Goal: Task Accomplishment & Management: Complete application form

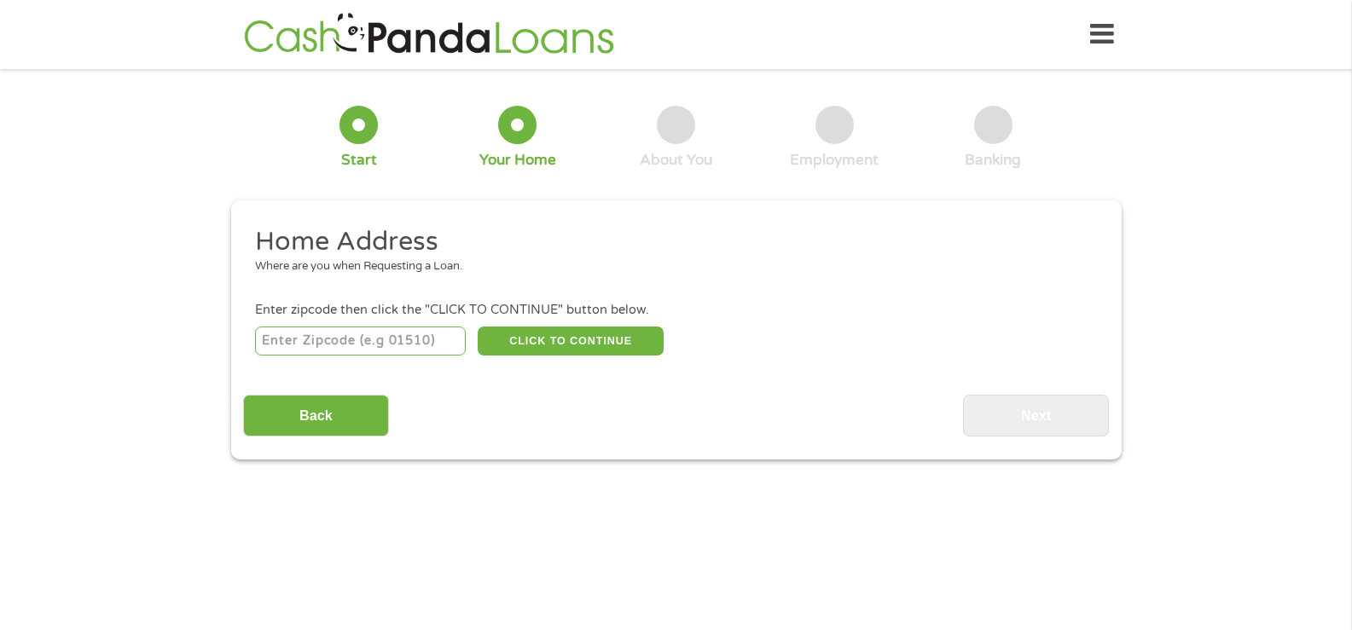
click at [335, 345] on input "number" at bounding box center [360, 341] width 211 height 29
type input "73106"
click at [567, 343] on button "CLICK TO CONTINUE" at bounding box center [571, 341] width 186 height 29
type input "73106"
type input "[US_STATE][GEOGRAPHIC_DATA]"
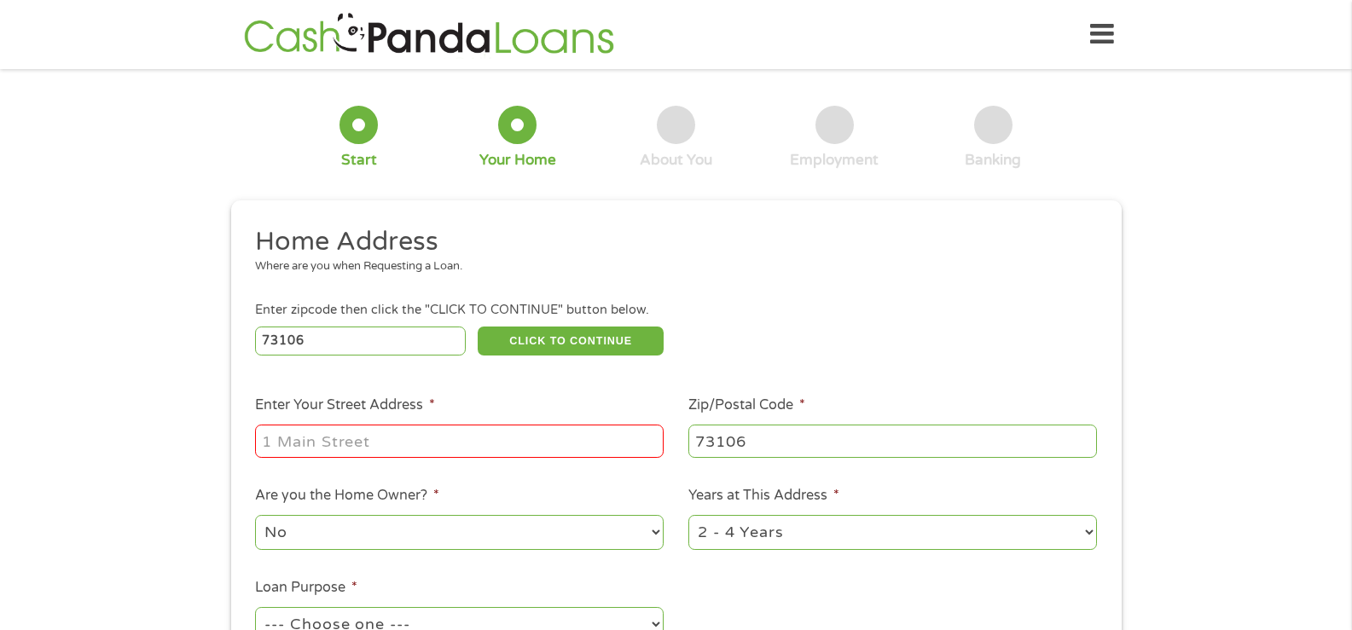
click at [319, 446] on input "Enter Your Street Address *" at bounding box center [459, 441] width 409 height 32
type input "2014 [GEOGRAPHIC_DATA]"
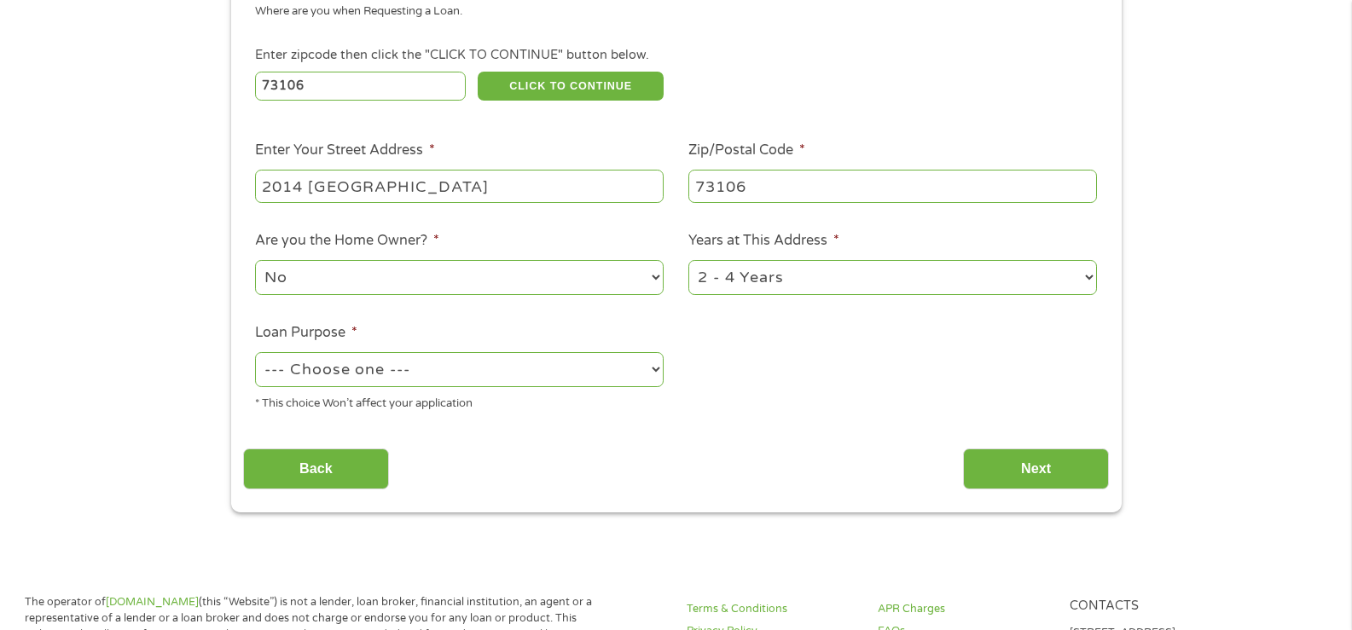
scroll to position [256, 0]
click at [1087, 275] on select "1 Year or less 1 - 2 Years 2 - 4 Years Over 4 Years" at bounding box center [892, 276] width 409 height 35
select select "60months"
click at [688, 259] on select "1 Year or less 1 - 2 Years 2 - 4 Years Over 4 Years" at bounding box center [892, 276] width 409 height 35
click at [653, 370] on select "--- Choose one --- Pay Bills Debt Consolidation Home Improvement Major Purchase…" at bounding box center [459, 368] width 409 height 35
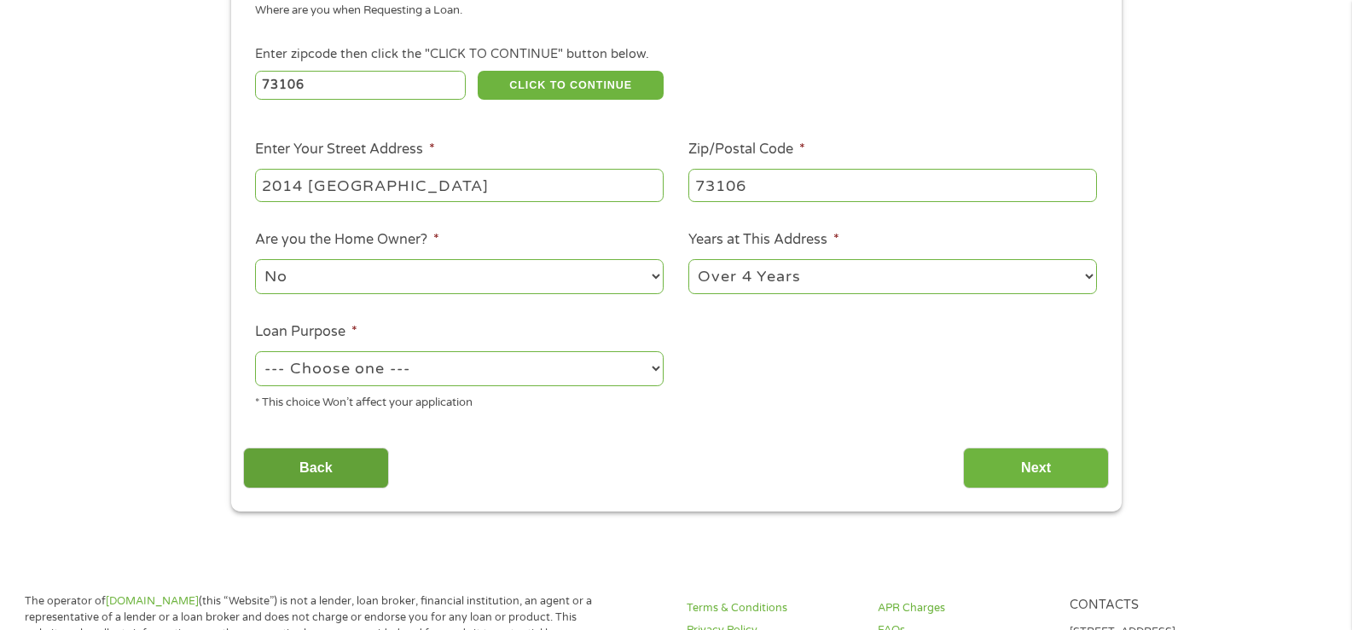
select select "paybills"
click at [255, 351] on select "--- Choose one --- Pay Bills Debt Consolidation Home Improvement Major Purchase…" at bounding box center [459, 368] width 409 height 35
click at [1014, 501] on div "This field is hidden when viewing the form gclid EAIaIQobChMIgq653_mDkAMV-CvUAR…" at bounding box center [676, 228] width 890 height 567
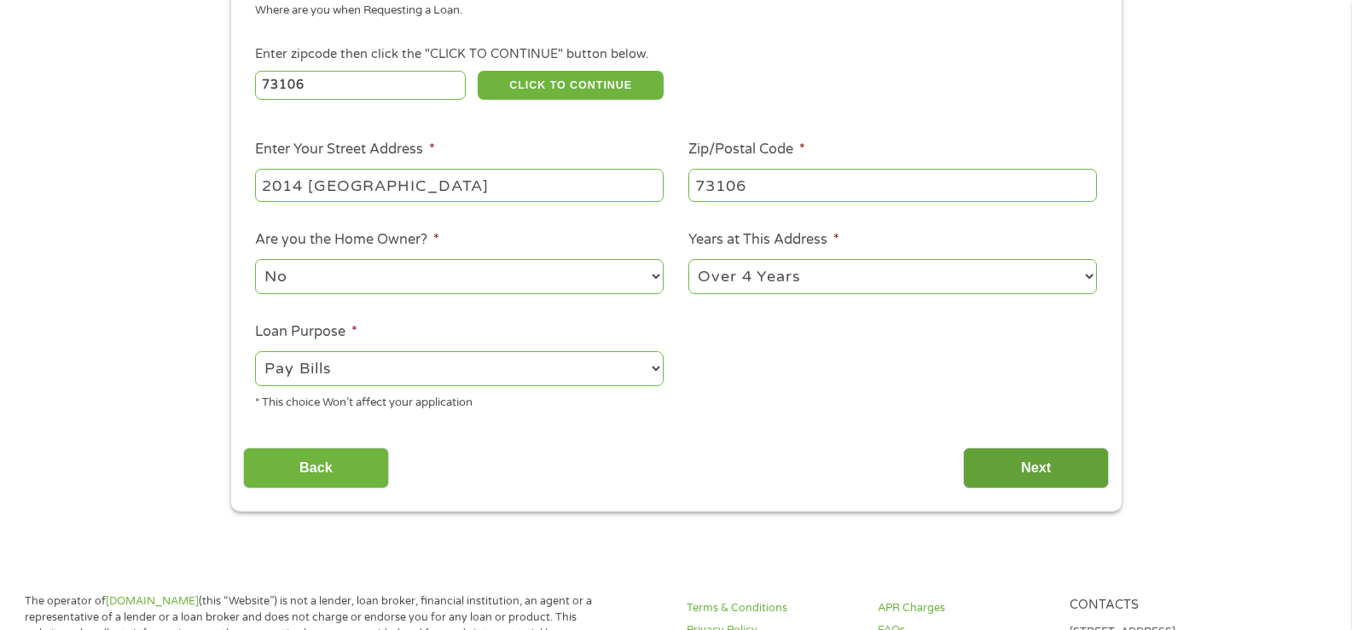
click at [1016, 484] on input "Next" at bounding box center [1036, 469] width 146 height 42
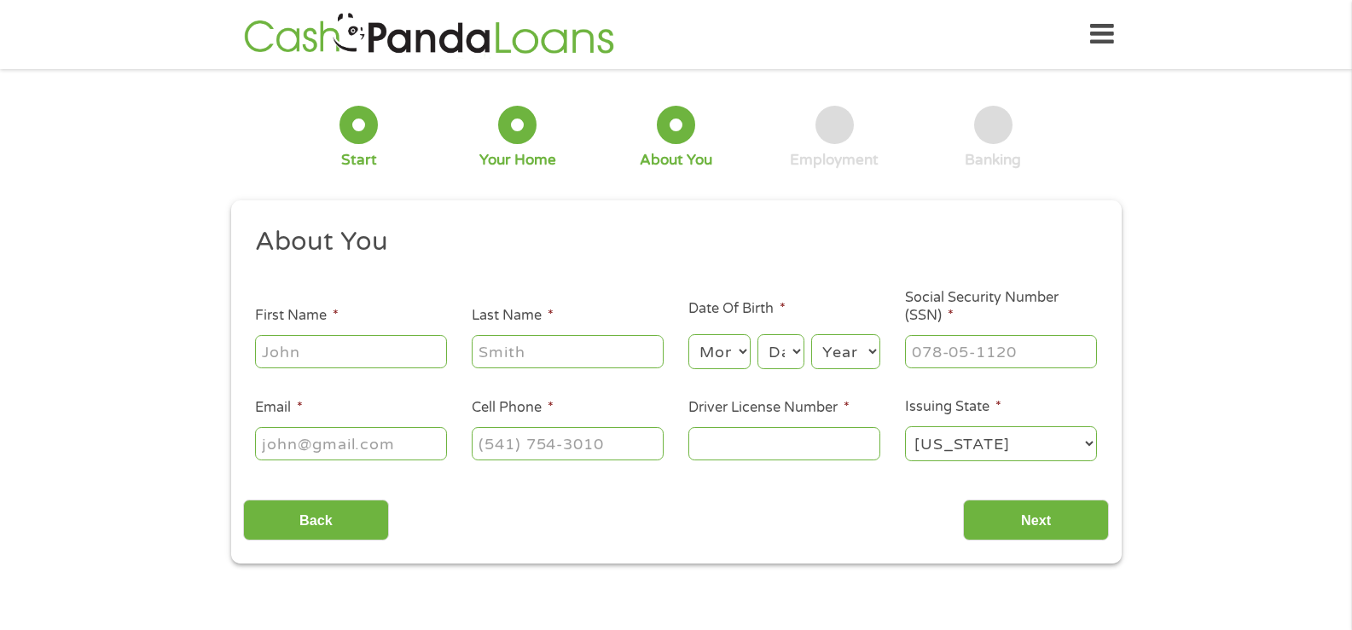
scroll to position [7, 7]
click at [287, 353] on input "First Name *" at bounding box center [351, 351] width 192 height 32
type input "[PERSON_NAME]"
type input "[EMAIL_ADDRESS][DOMAIN_NAME]"
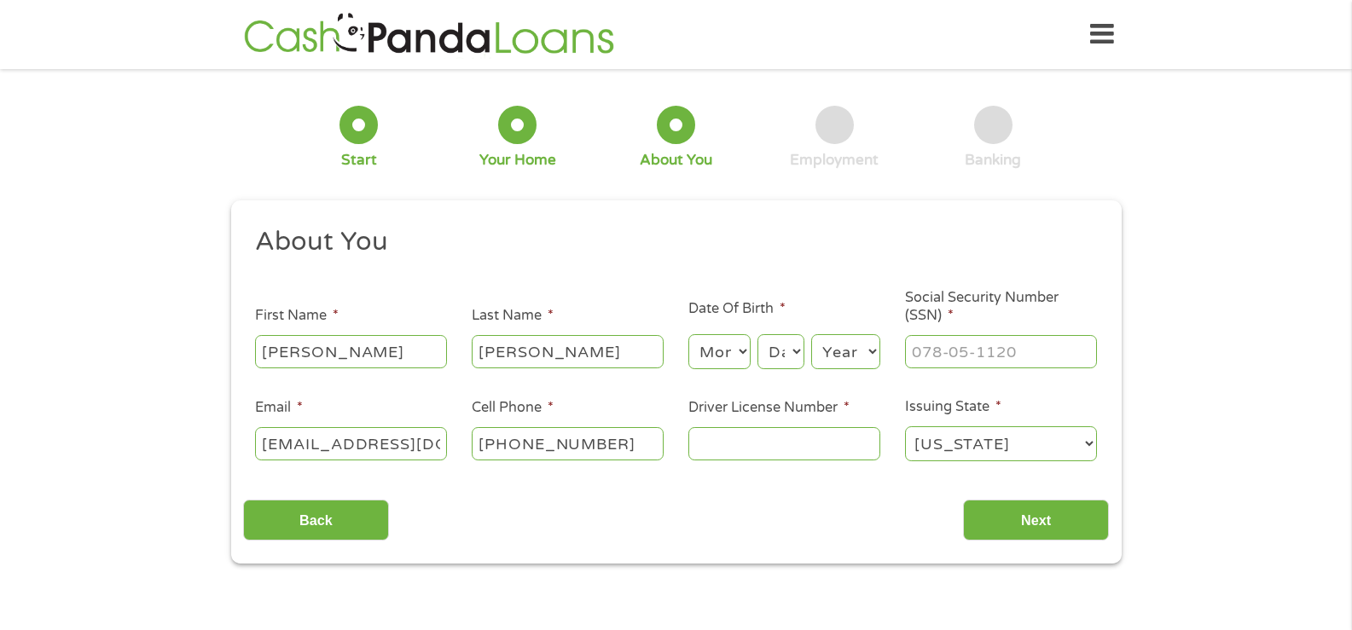
click at [616, 451] on input "[PHONE_NUMBER]" at bounding box center [568, 443] width 192 height 32
type input "[PHONE_NUMBER]"
click at [840, 449] on input "Driver License Number *" at bounding box center [784, 443] width 192 height 32
type input "o"
type input "0"
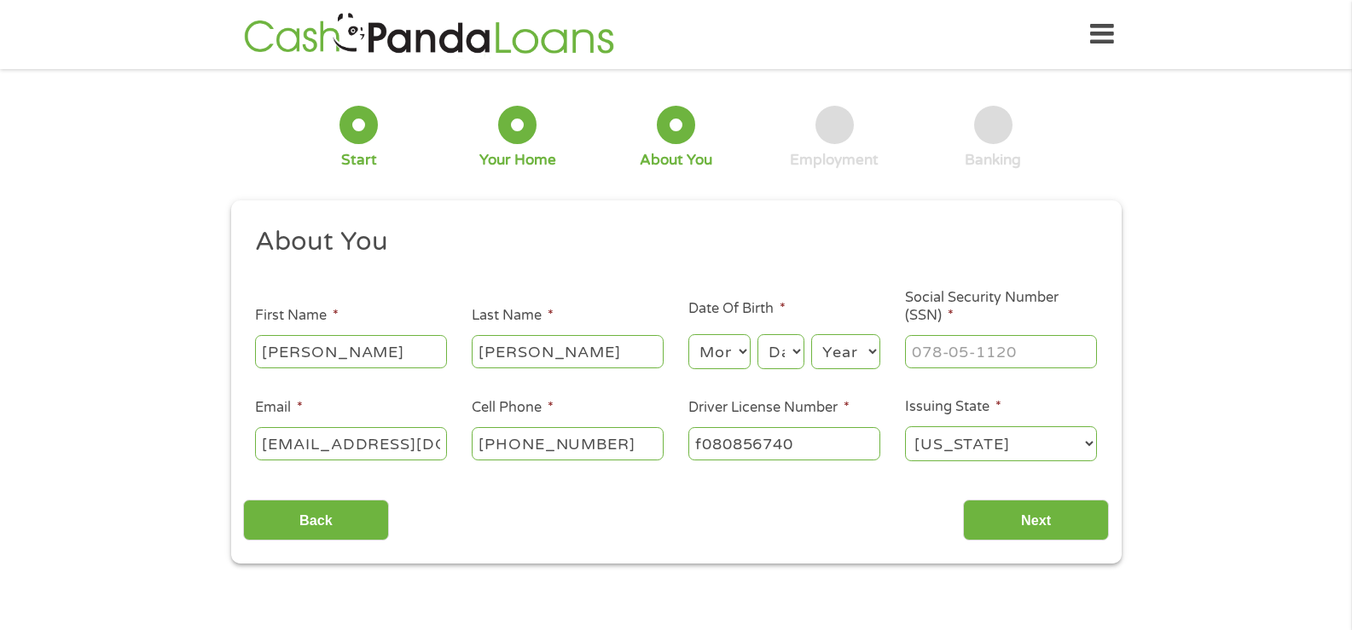
type input "f080856740"
click at [739, 346] on select "Month 1 2 3 4 5 6 7 8 9 10 11 12" at bounding box center [719, 351] width 62 height 35
select select "5"
click at [688, 334] on select "Month 1 2 3 4 5 6 7 8 9 10 11 12" at bounding box center [719, 351] width 62 height 35
click at [782, 352] on select "Day 1 2 3 4 5 6 7 8 9 10 11 12 13 14 15 16 17 18 19 20 21 22 23 24 25 26 27 28 …" at bounding box center [780, 351] width 46 height 35
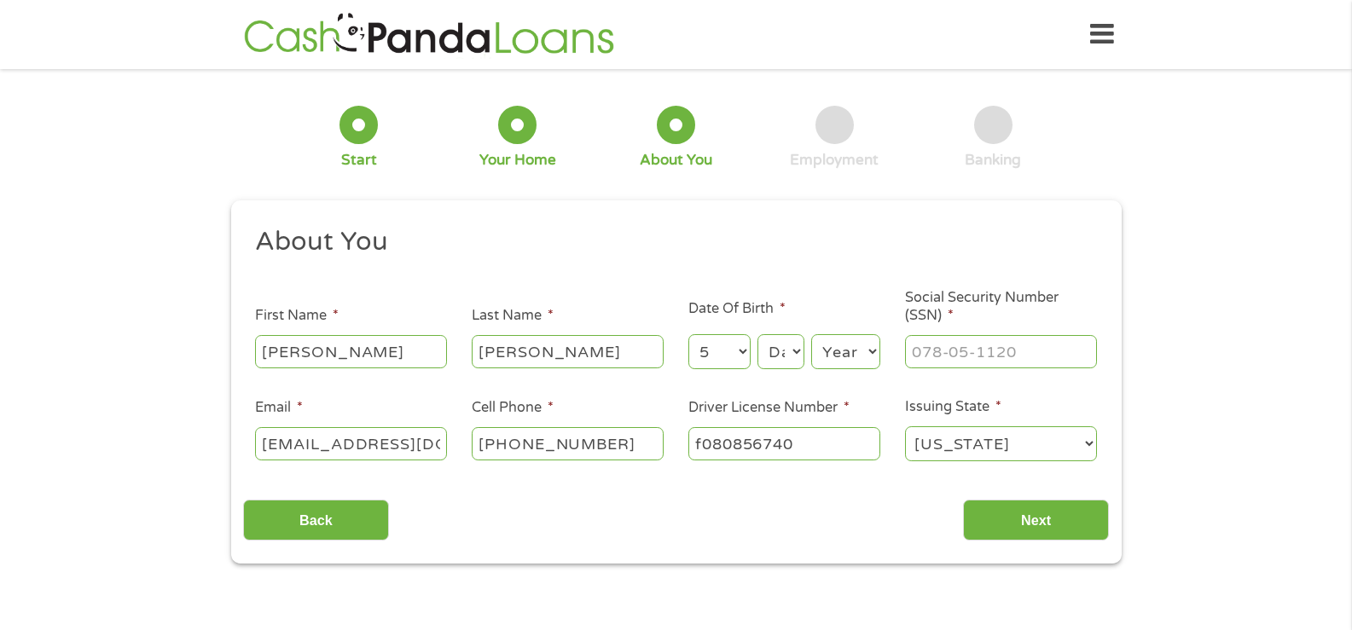
select select "31"
click at [757, 334] on select "Day 1 2 3 4 5 6 7 8 9 10 11 12 13 14 15 16 17 18 19 20 21 22 23 24 25 26 27 28 …" at bounding box center [780, 351] width 46 height 35
click at [852, 351] on select "Year [DATE] 2006 2005 2004 2003 2002 2001 2000 1999 1998 1997 1996 1995 1994 19…" at bounding box center [845, 351] width 69 height 35
select select "1968"
click at [811, 334] on select "Year [DATE] 2006 2005 2004 2003 2002 2001 2000 1999 1998 1997 1996 1995 1994 19…" at bounding box center [845, 351] width 69 height 35
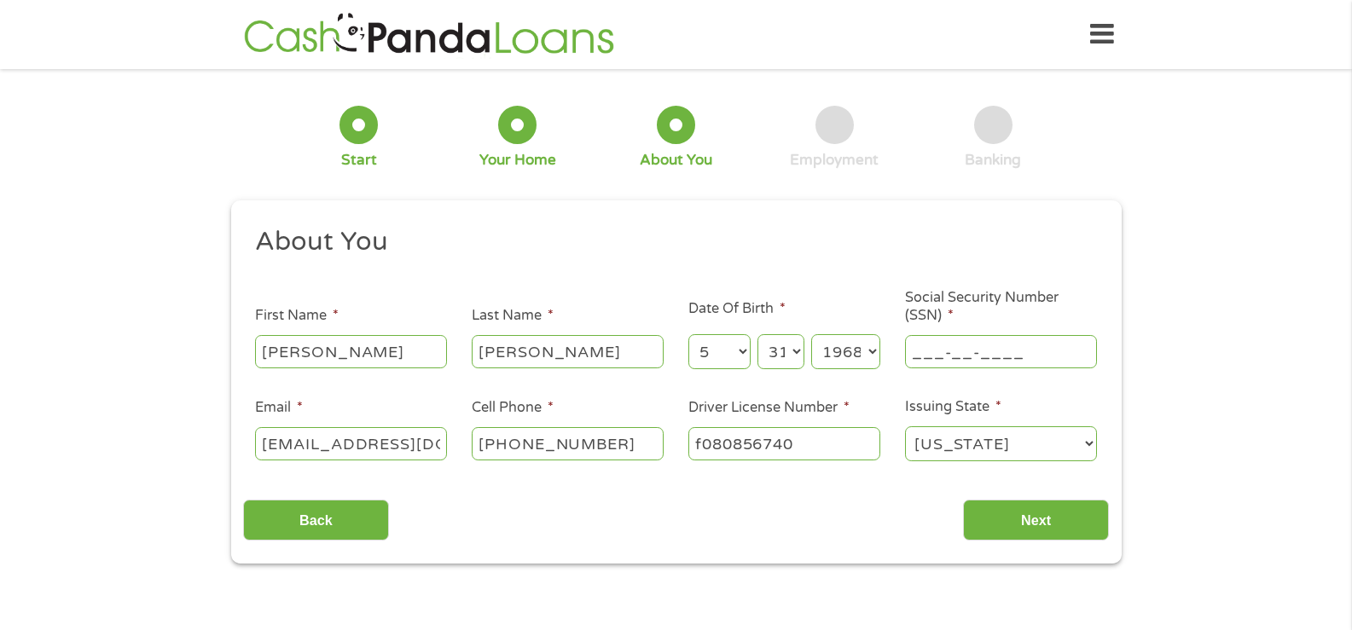
click at [958, 354] on input "___-__-____" at bounding box center [1001, 351] width 192 height 32
type input "068-58-4005"
click at [1068, 527] on input "Next" at bounding box center [1036, 521] width 146 height 42
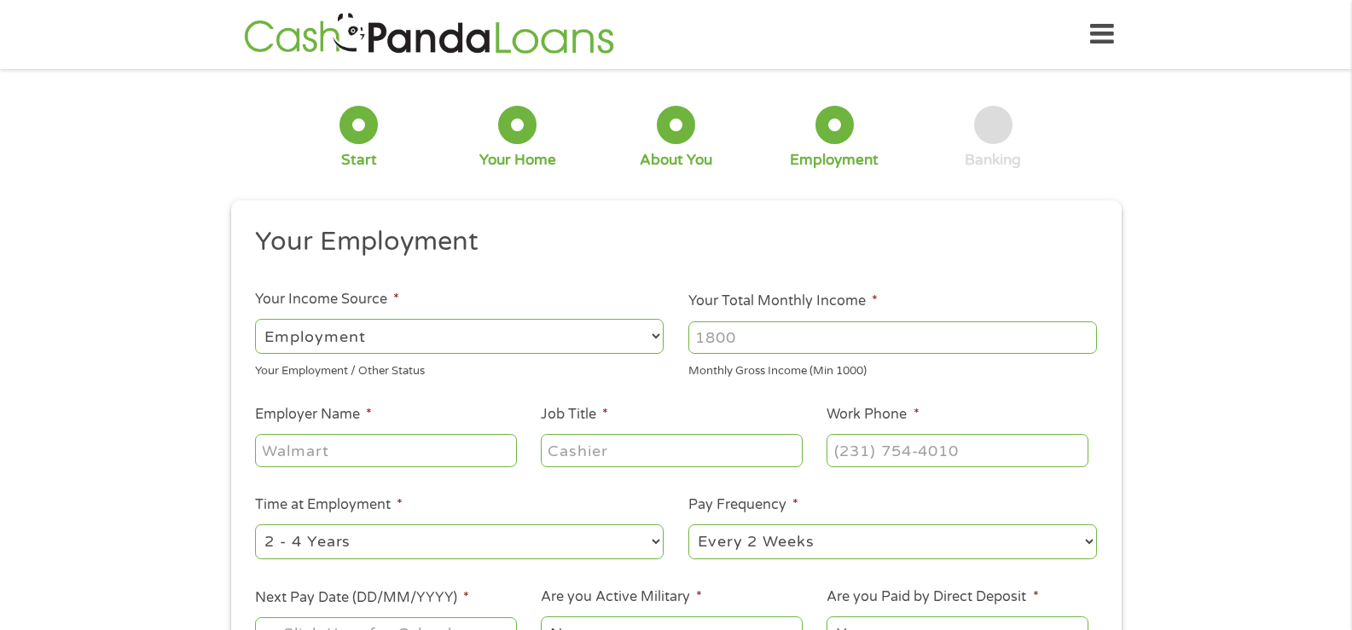
click at [356, 460] on input "Employer Name *" at bounding box center [385, 450] width 261 height 32
type input "supercuts"
click at [632, 454] on input "Job Title *" at bounding box center [671, 450] width 261 height 32
type input "stylist"
click at [861, 450] on input "(___) ___-____" at bounding box center [956, 450] width 261 height 32
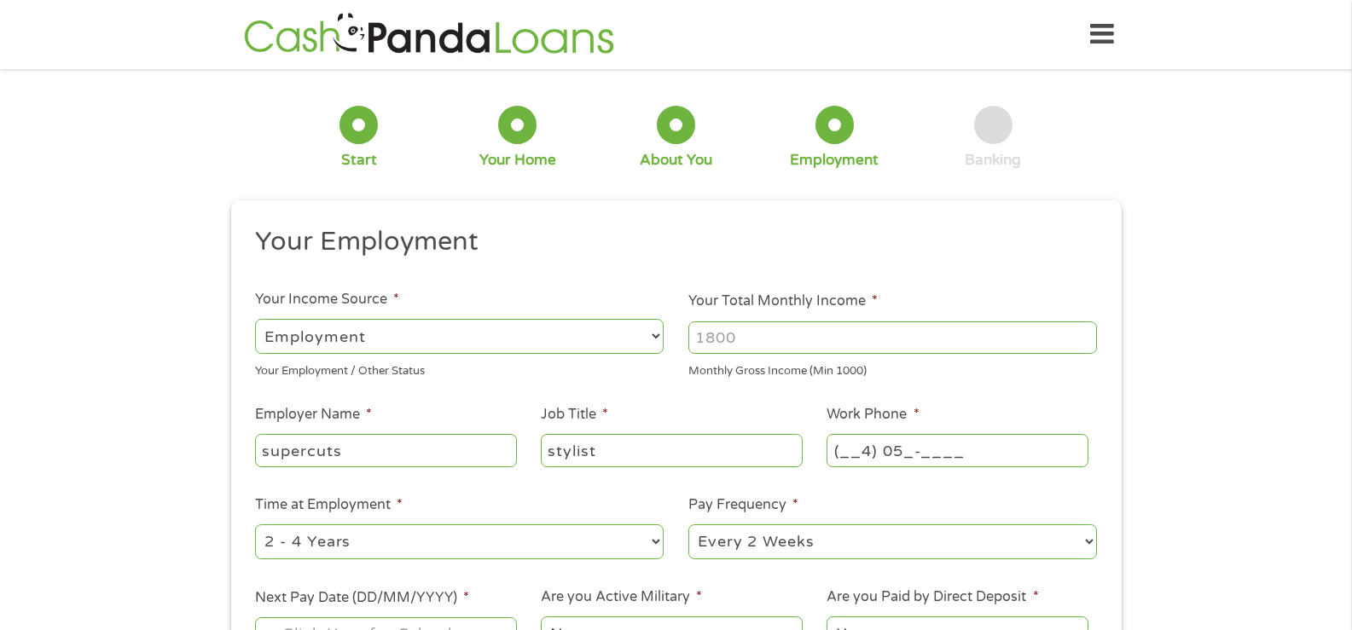
click at [863, 450] on input "(__4) 05_-____" at bounding box center [956, 450] width 261 height 32
click at [894, 449] on input "(405) ___-____" at bounding box center [956, 450] width 261 height 32
type input "[PHONE_NUMBER]"
click at [652, 543] on select "--- Choose one --- 1 Year or less 1 - 2 Years 2 - 4 Years Over 4 Years" at bounding box center [459, 542] width 409 height 35
select select "60months"
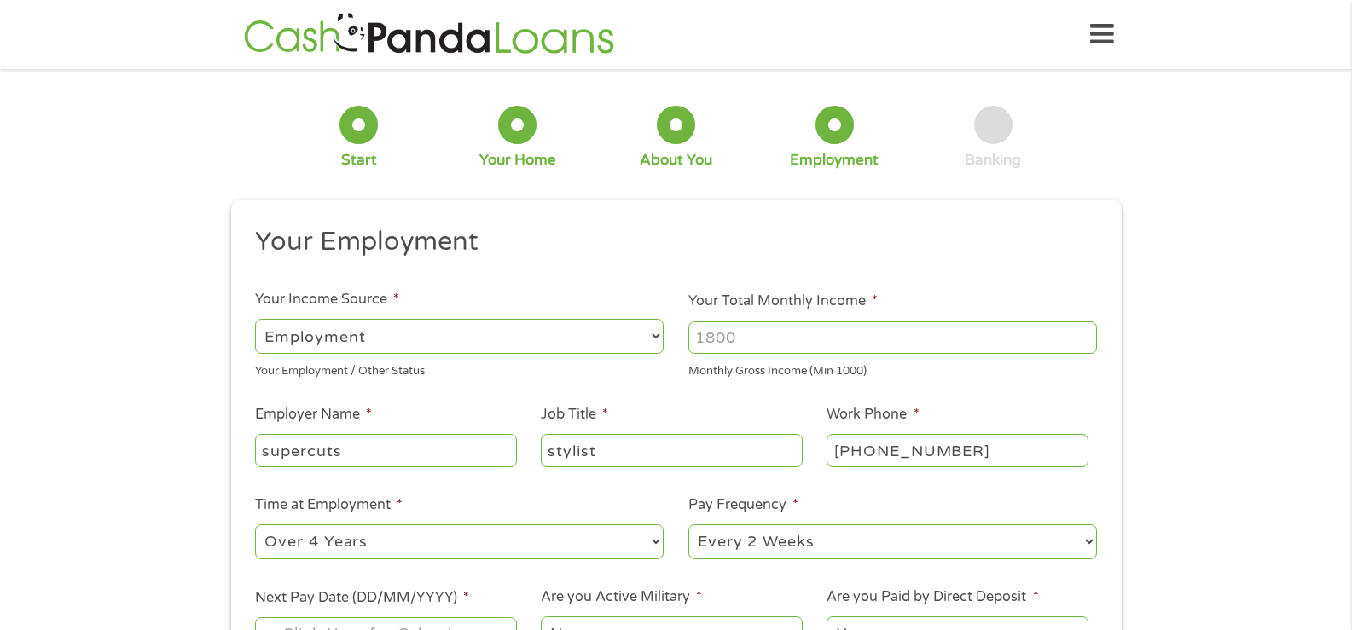
click at [255, 525] on select "--- Choose one --- 1 Year or less 1 - 2 Years 2 - 4 Years Over 4 Years" at bounding box center [459, 542] width 409 height 35
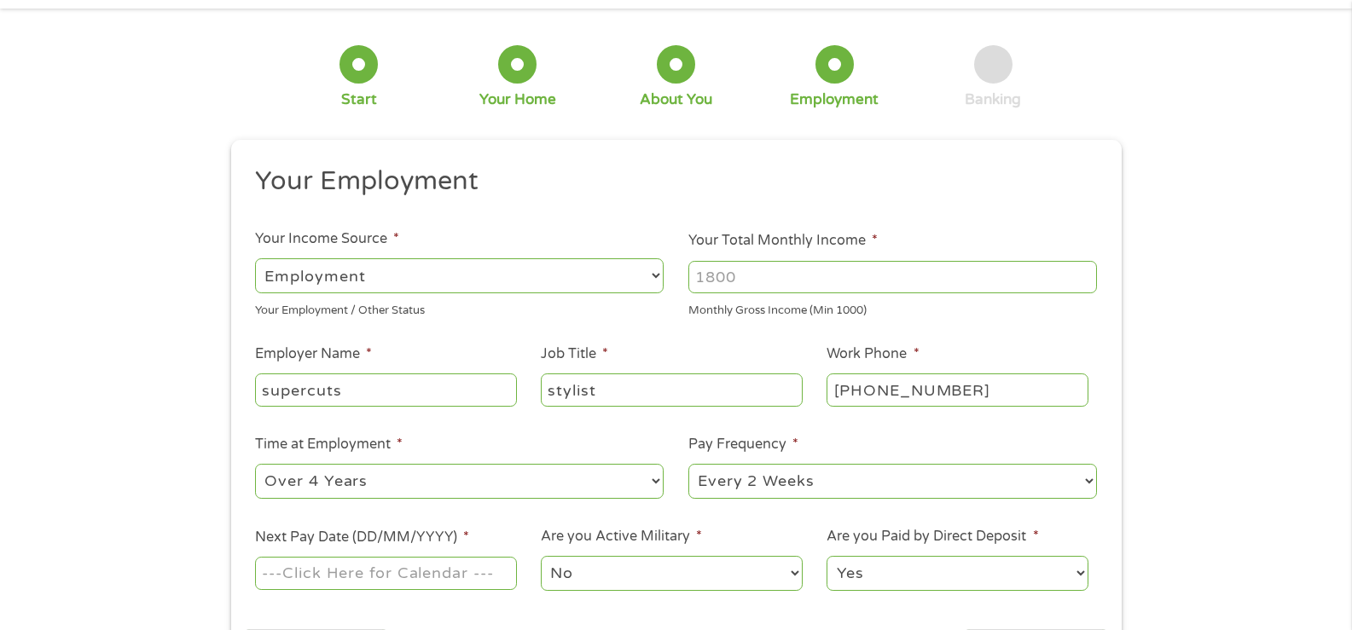
scroll to position [85, 0]
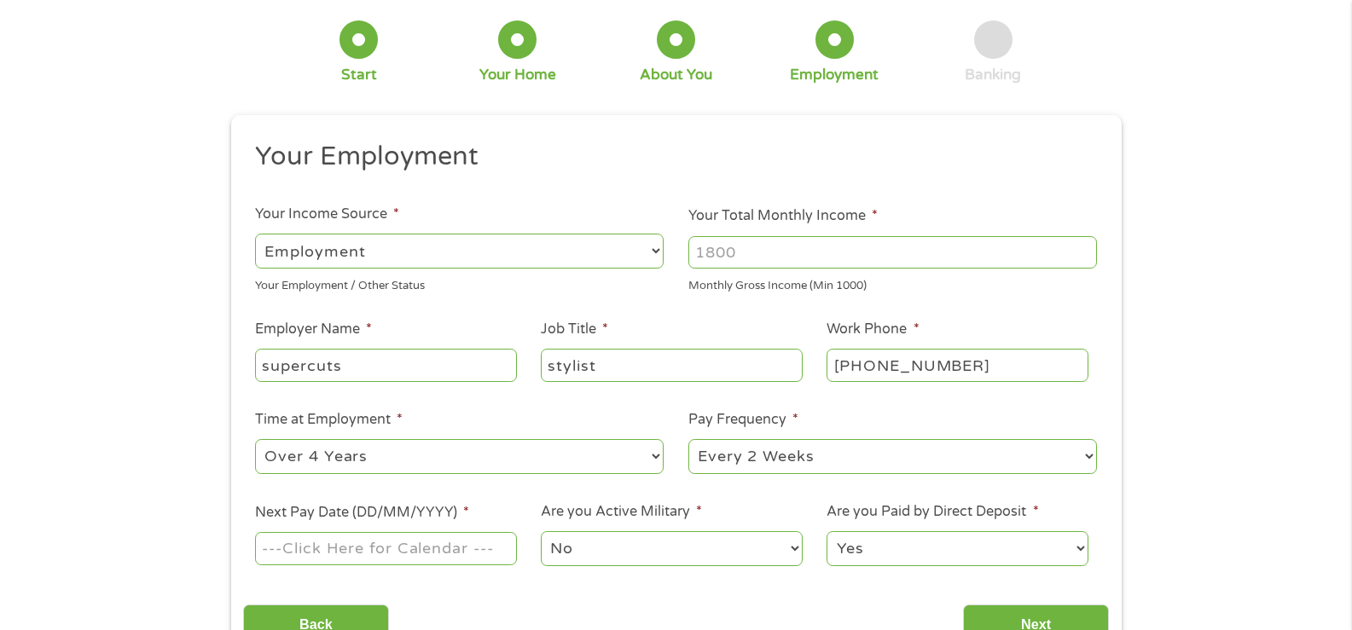
click at [751, 252] on input "Your Total Monthly Income *" at bounding box center [892, 252] width 409 height 32
type input "1800"
click at [406, 547] on input "Next Pay Date (DD/MM/YYYY) *" at bounding box center [385, 548] width 261 height 32
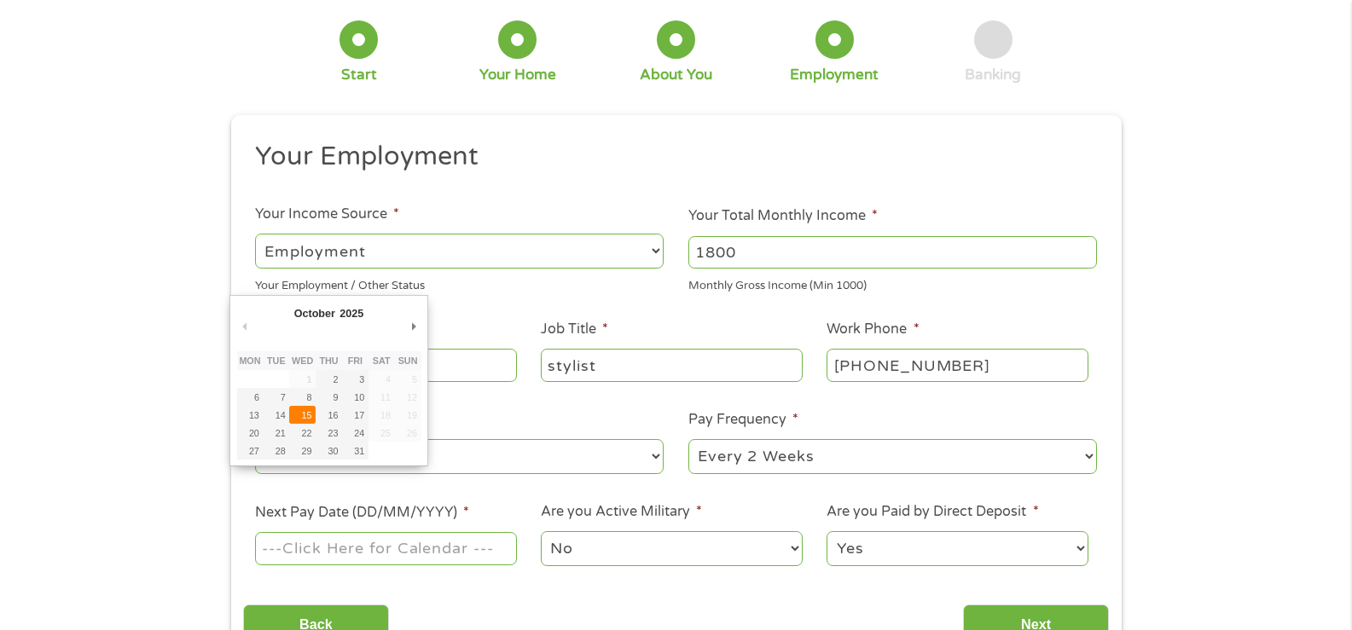
type input "[DATE]"
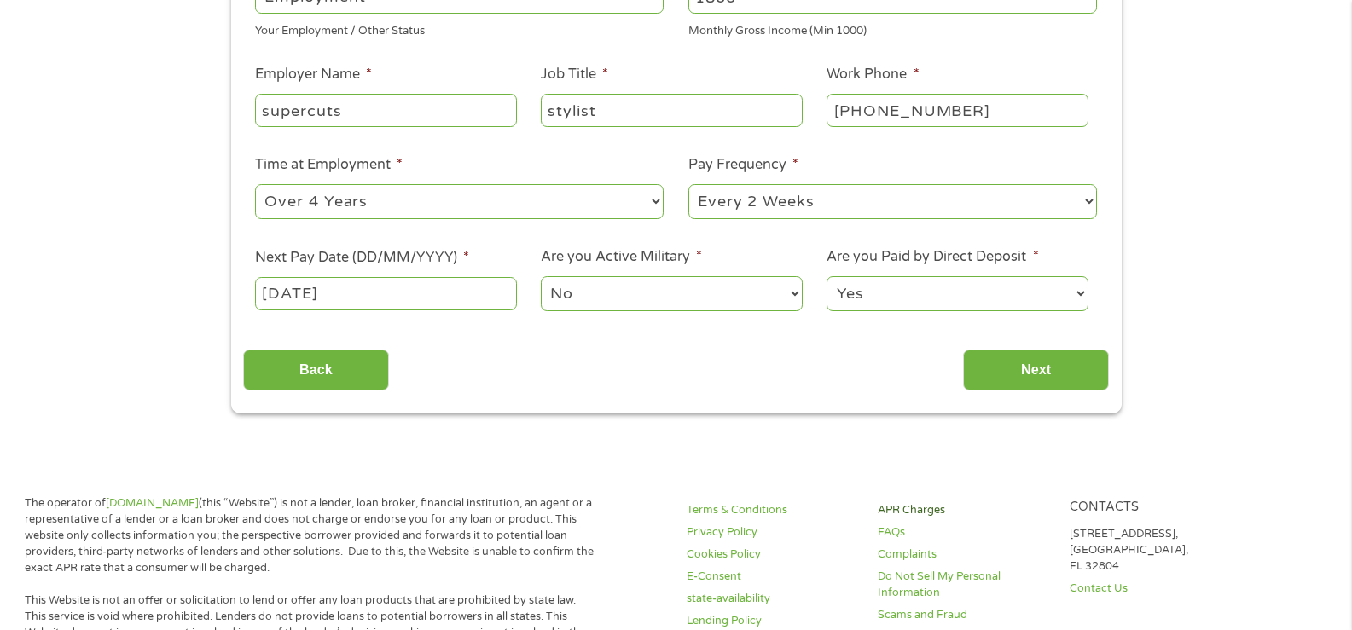
scroll to position [341, 0]
click at [1079, 377] on input "Next" at bounding box center [1036, 370] width 146 height 42
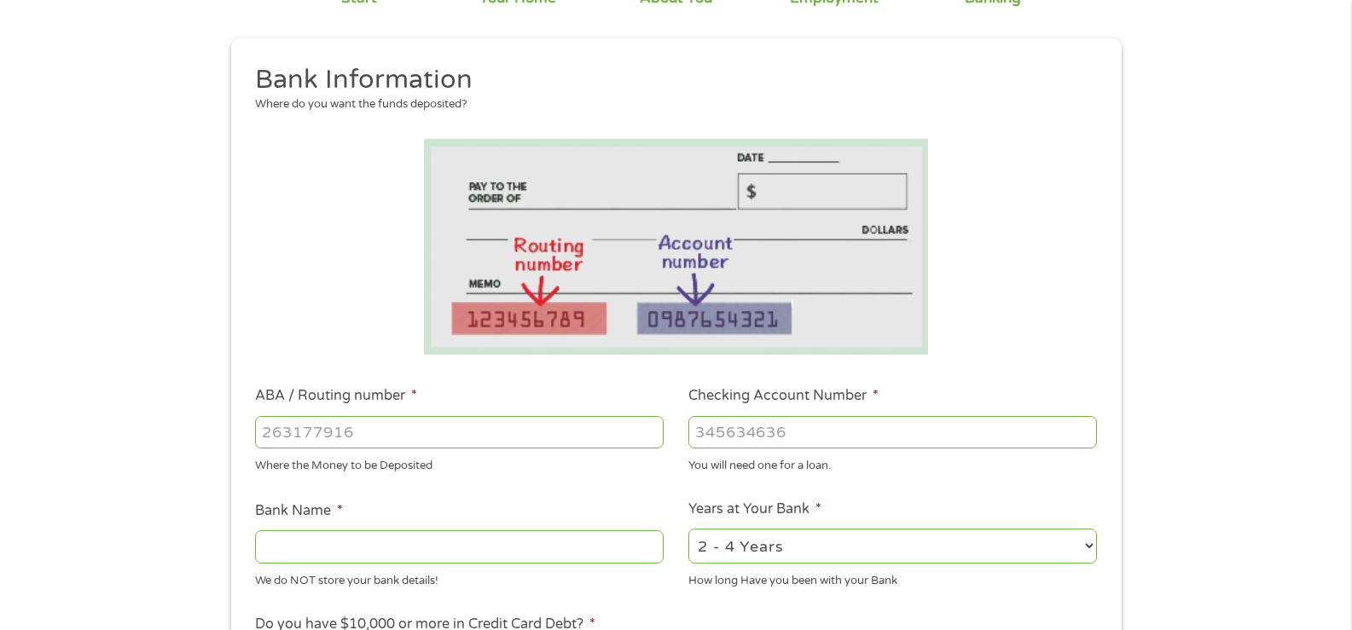
scroll to position [171, 0]
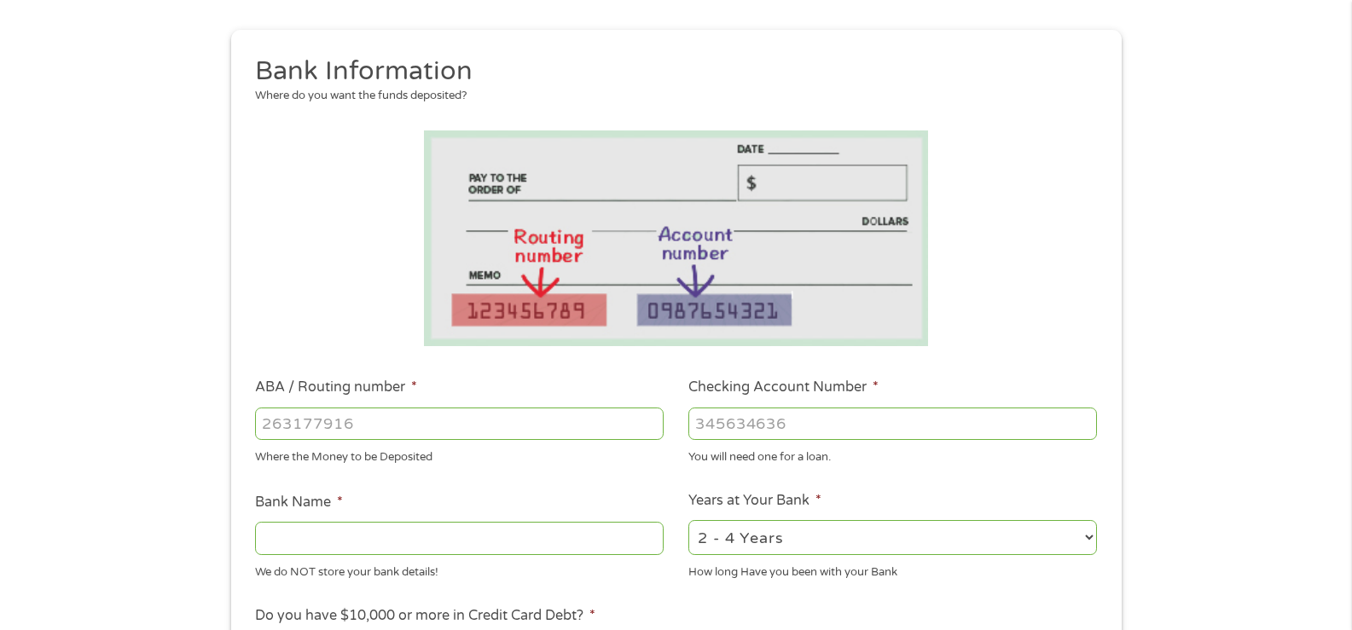
click at [369, 422] on input "ABA / Routing number *" at bounding box center [459, 424] width 409 height 32
type input "073972181"
type input "METABANK"
type input "073972181"
click at [742, 418] on input "Checking Account Number *" at bounding box center [892, 424] width 409 height 32
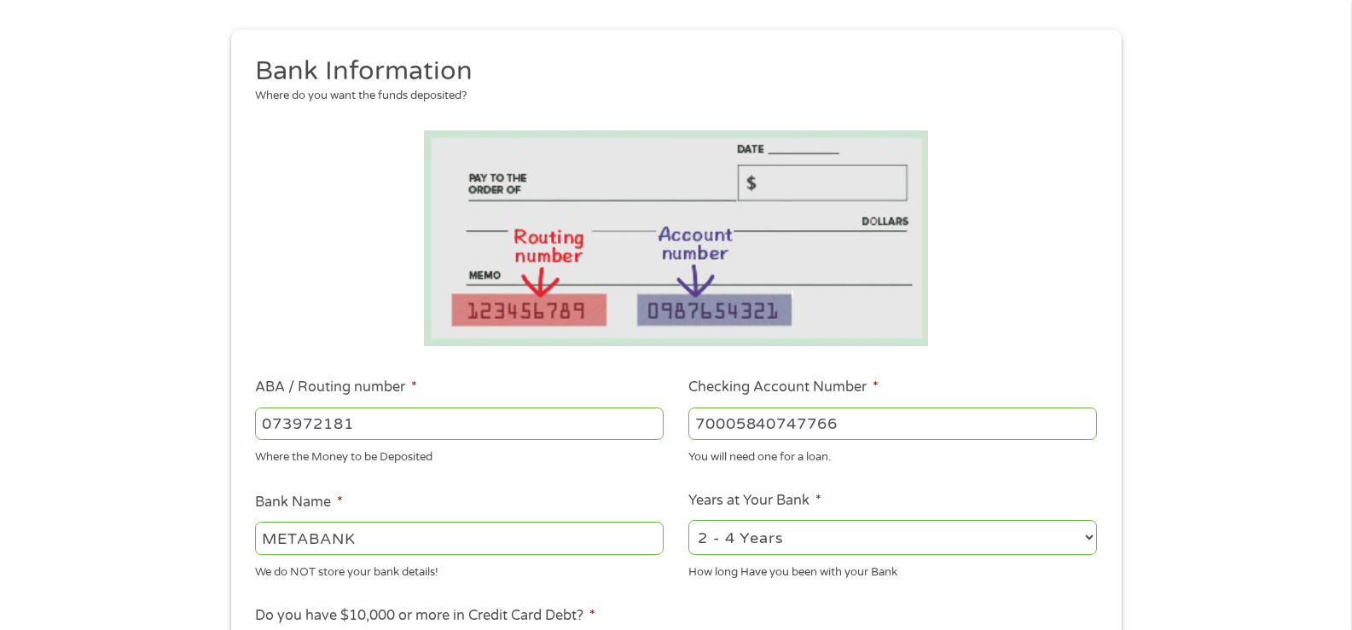
type input "70005840747766"
click at [1088, 536] on select "2 - 4 Years 6 - 12 Months 1 - 2 Years Over 4 Years" at bounding box center [892, 537] width 409 height 35
select select "60months"
click at [688, 520] on select "2 - 4 Years 6 - 12 Months 1 - 2 Years Over 4 Years" at bounding box center [892, 537] width 409 height 35
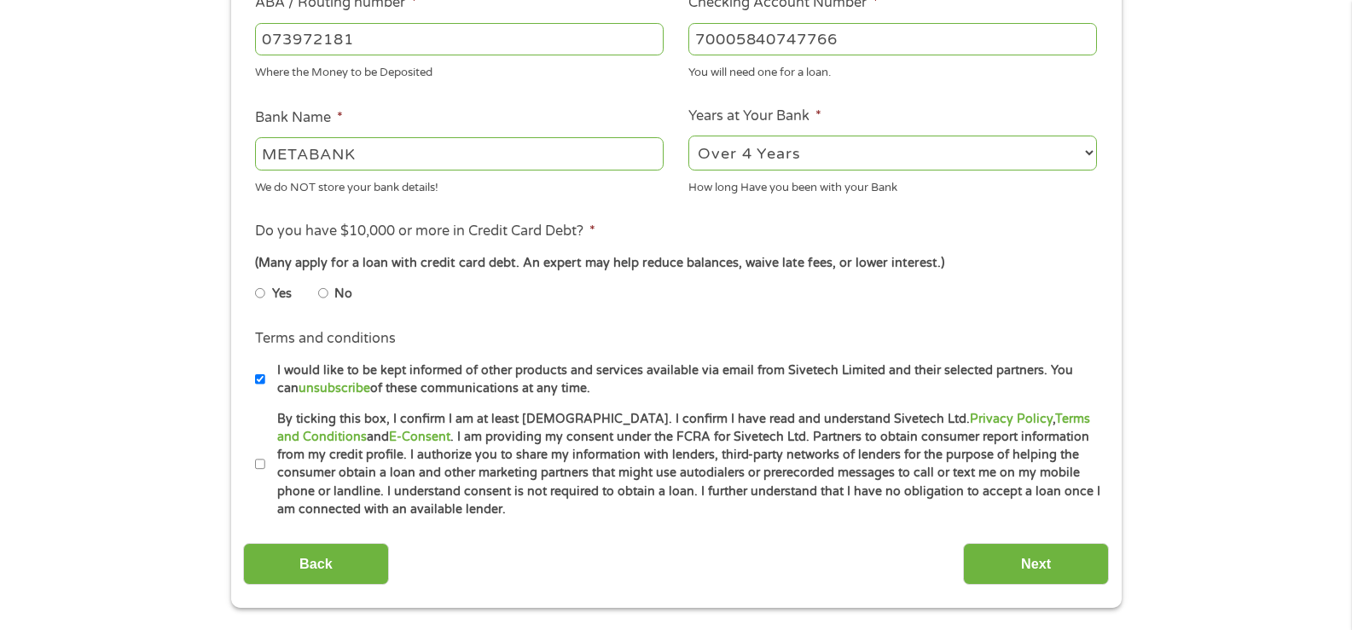
scroll to position [597, 0]
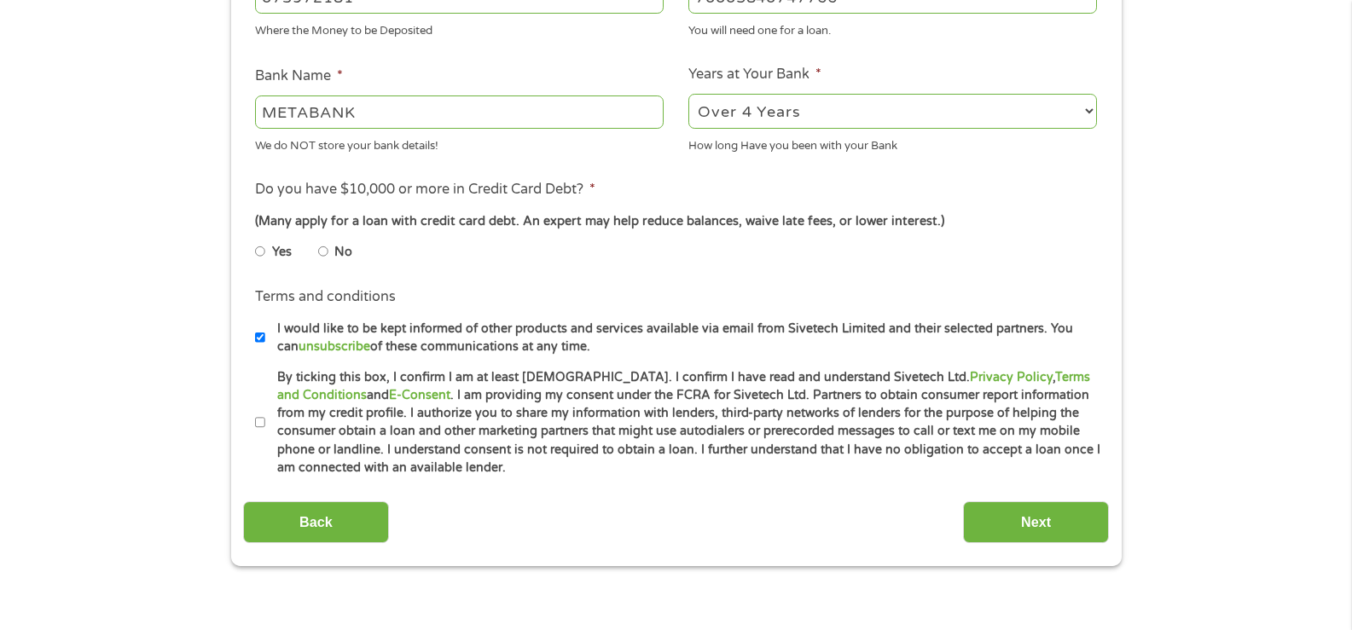
click at [327, 249] on input "No" at bounding box center [323, 251] width 10 height 27
radio input "true"
click at [258, 426] on input "By ticking this box, I confirm I am at least [DEMOGRAPHIC_DATA]. I confirm I ha…" at bounding box center [260, 422] width 10 height 27
checkbox input "true"
click at [1066, 516] on input "Next" at bounding box center [1036, 523] width 146 height 42
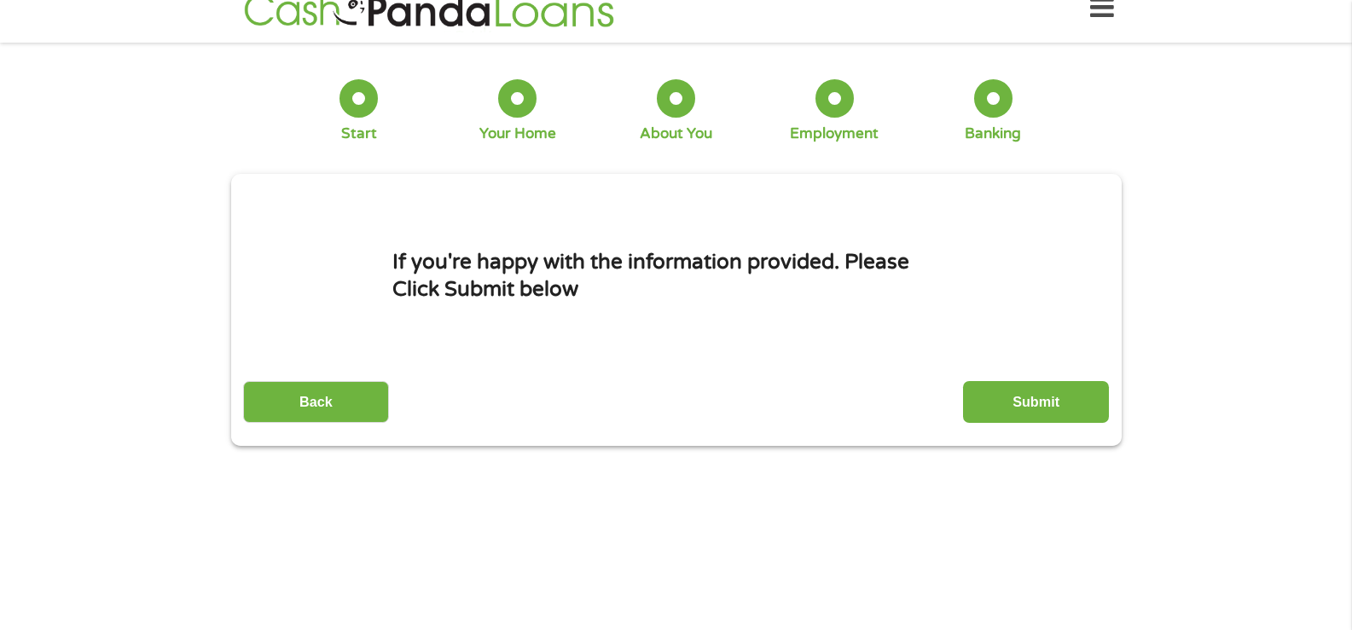
scroll to position [0, 0]
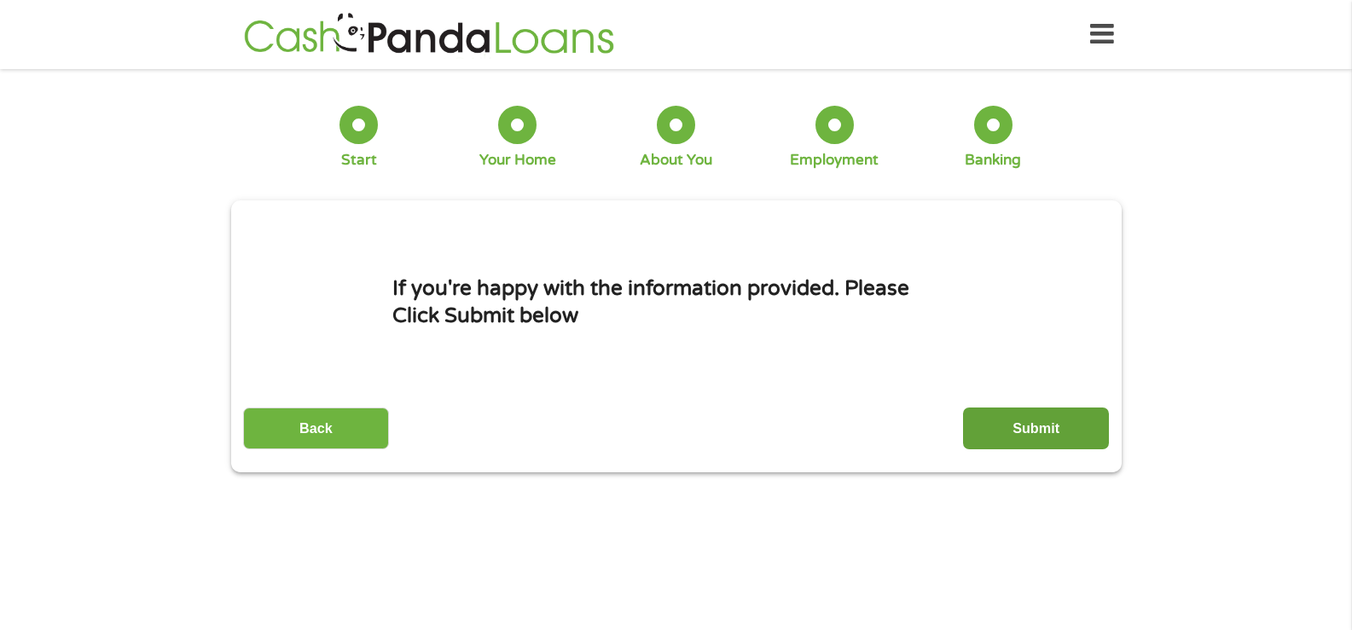
click at [1026, 431] on input "Submit" at bounding box center [1036, 429] width 146 height 42
